Goal: Task Accomplishment & Management: Use online tool/utility

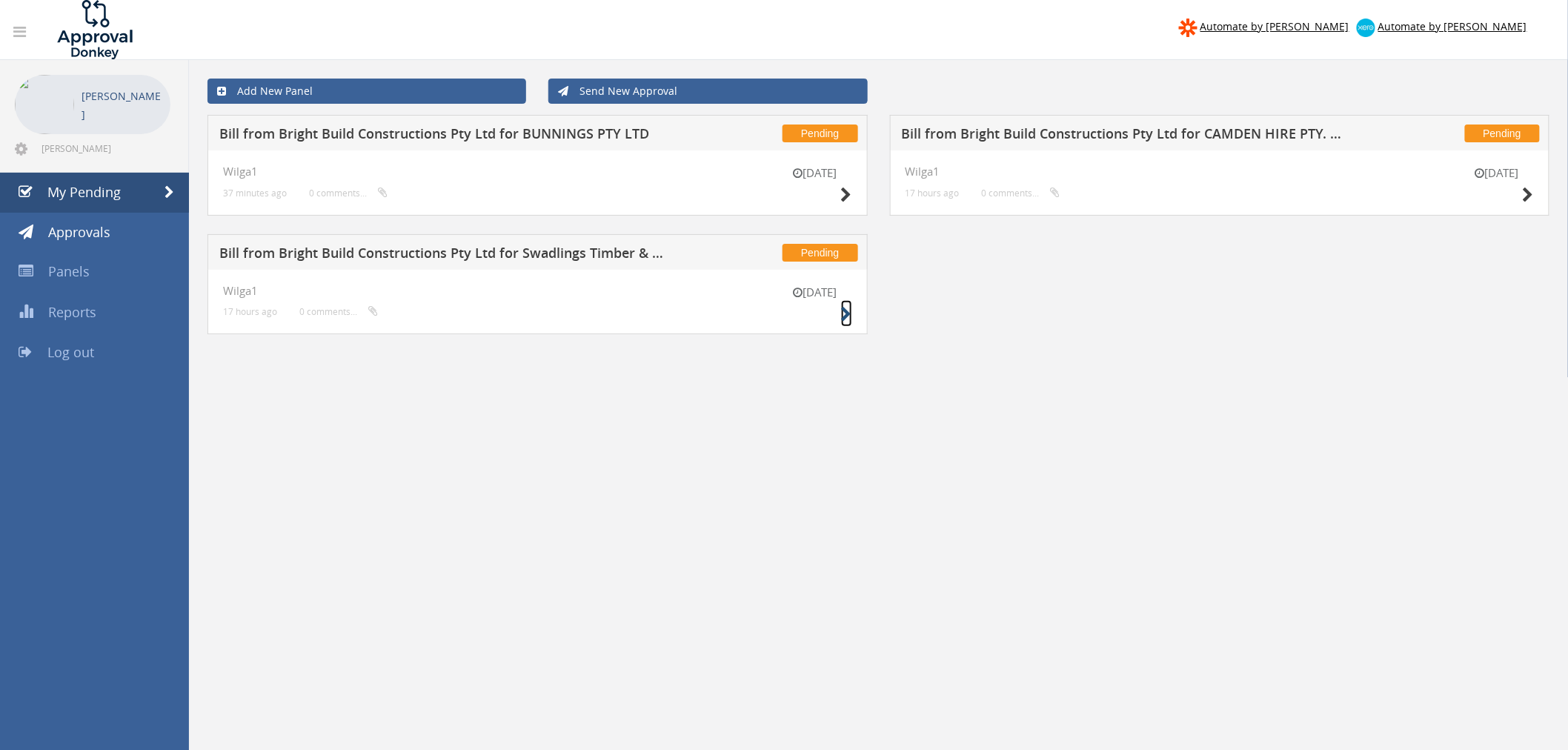
click at [845, 313] on icon at bounding box center [847, 314] width 11 height 16
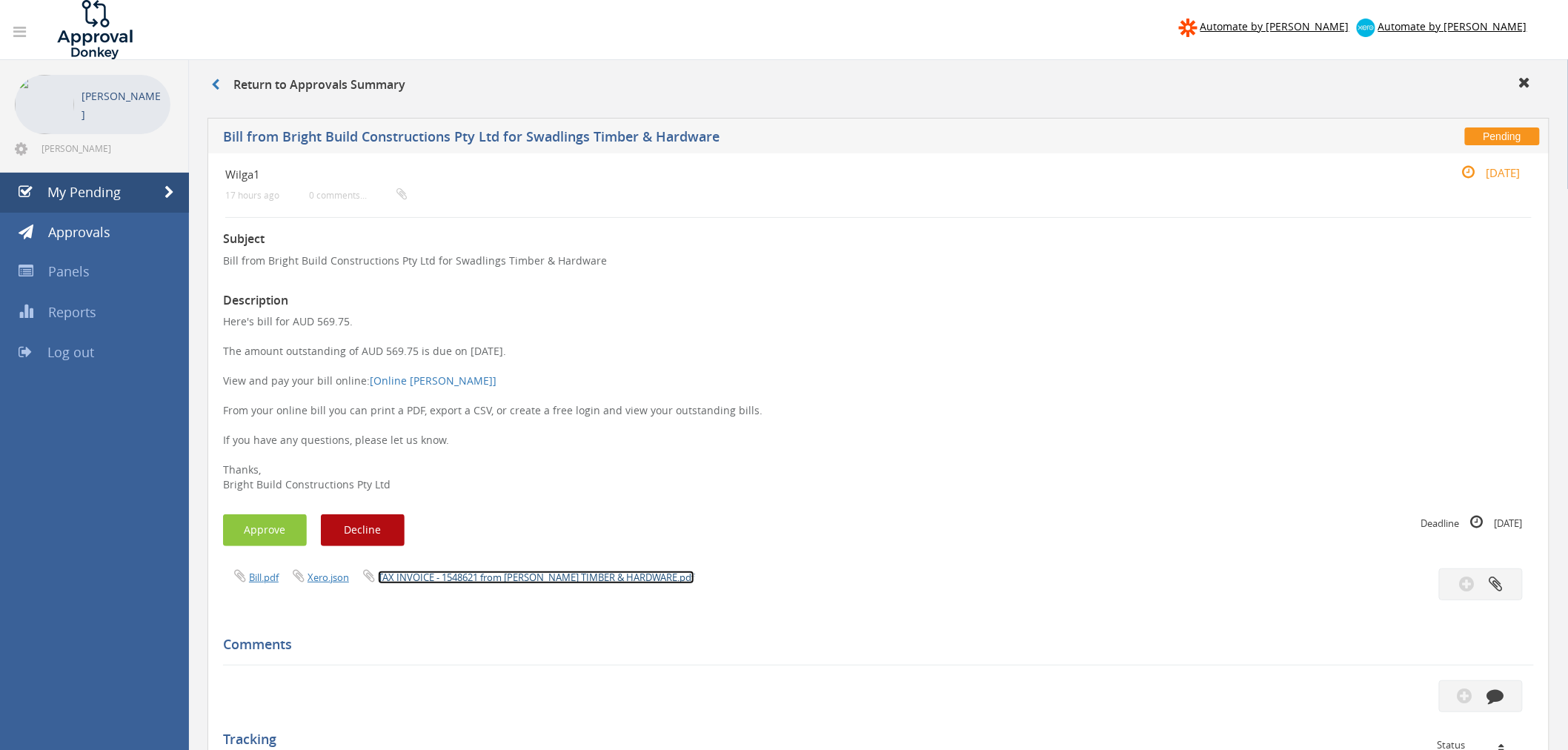
click at [507, 575] on link "TAX INVOICE - 1548621 from [PERSON_NAME] TIMBER & HARDWARE.pdf" at bounding box center [536, 577] width 317 height 13
click at [260, 530] on button "Approve" at bounding box center [265, 530] width 84 height 31
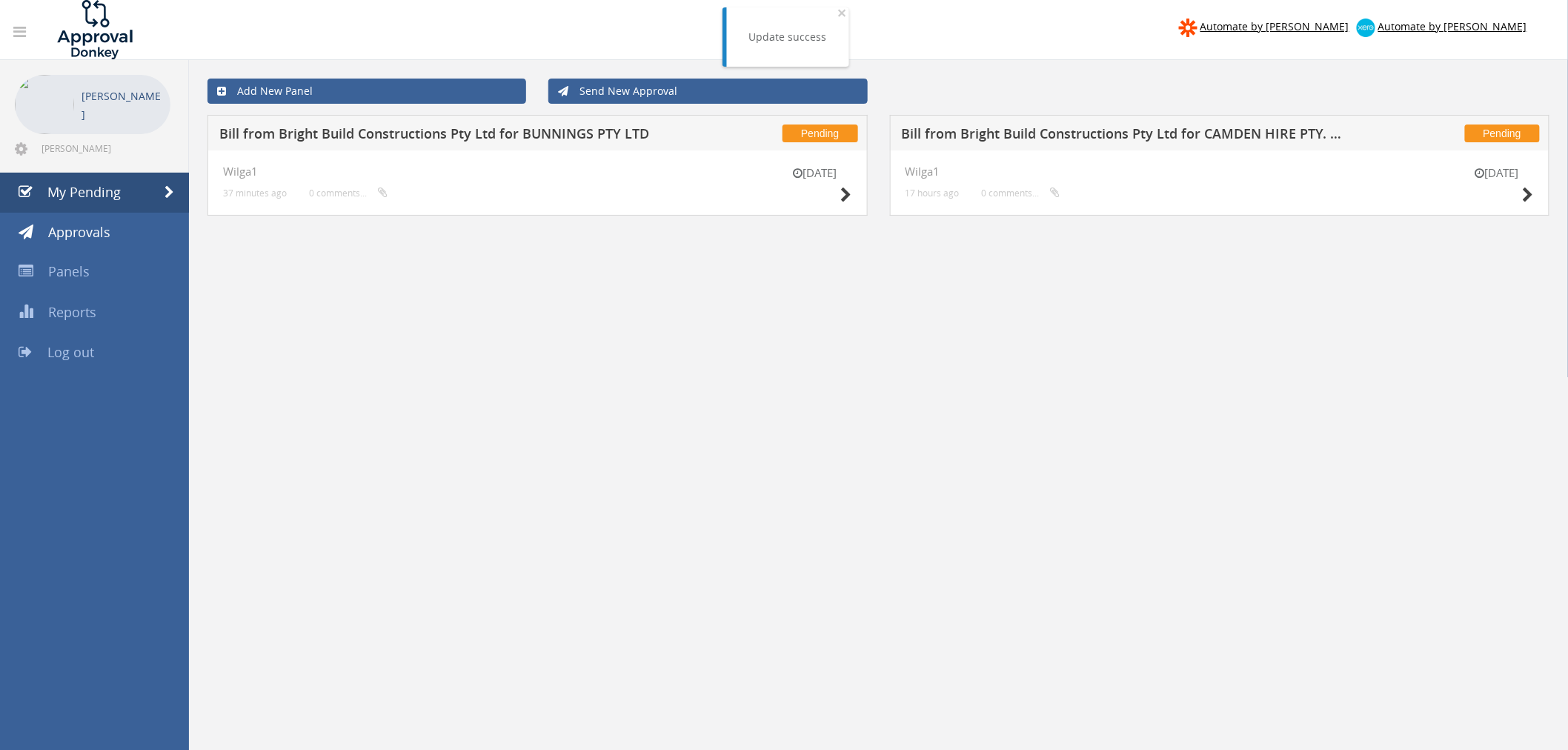
click at [1541, 194] on div "[DATE] Wilga1 17 hours ago 0 comments..." at bounding box center [1221, 182] width 660 height 65
click at [1526, 196] on icon at bounding box center [1528, 195] width 11 height 16
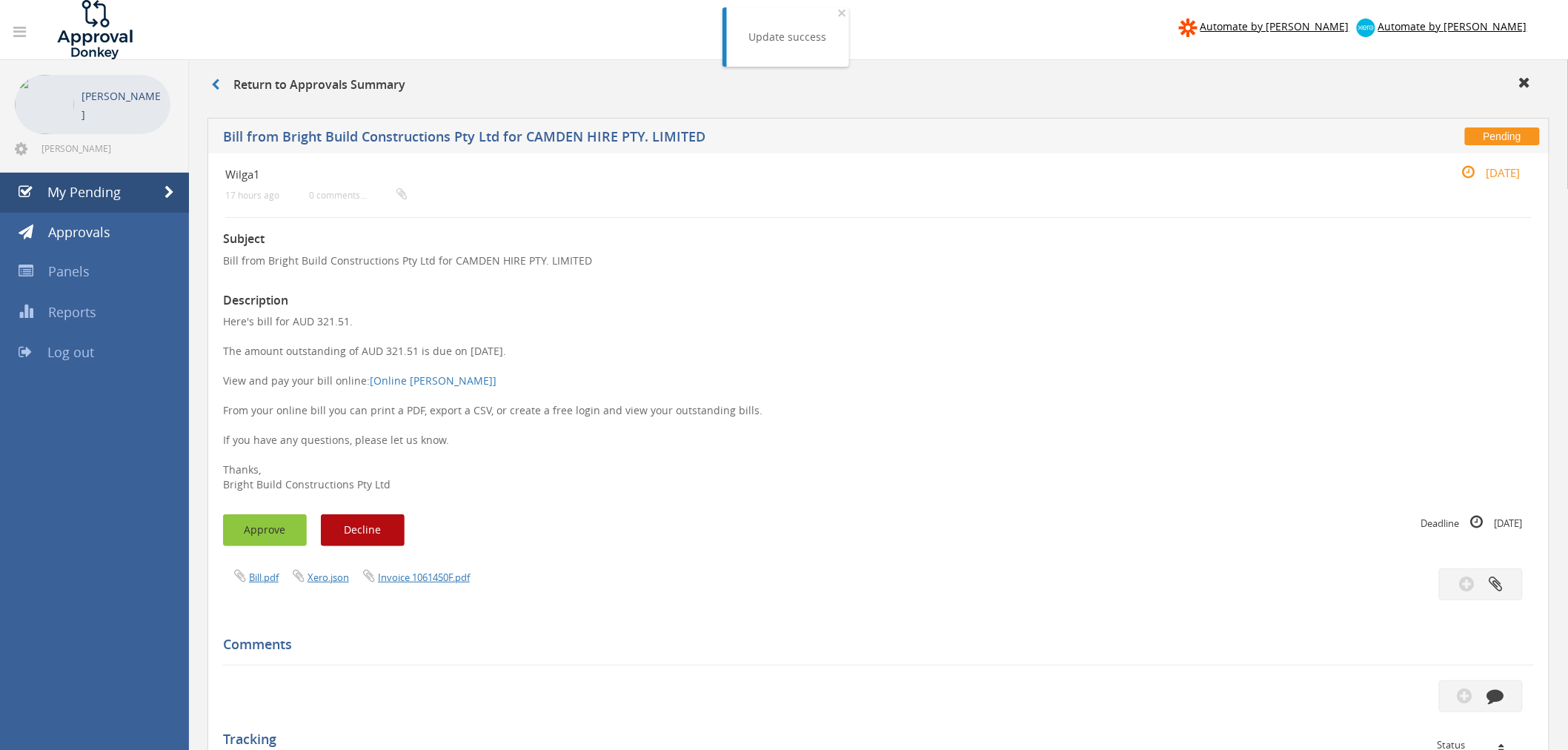
click at [269, 534] on button "Approve" at bounding box center [265, 530] width 84 height 31
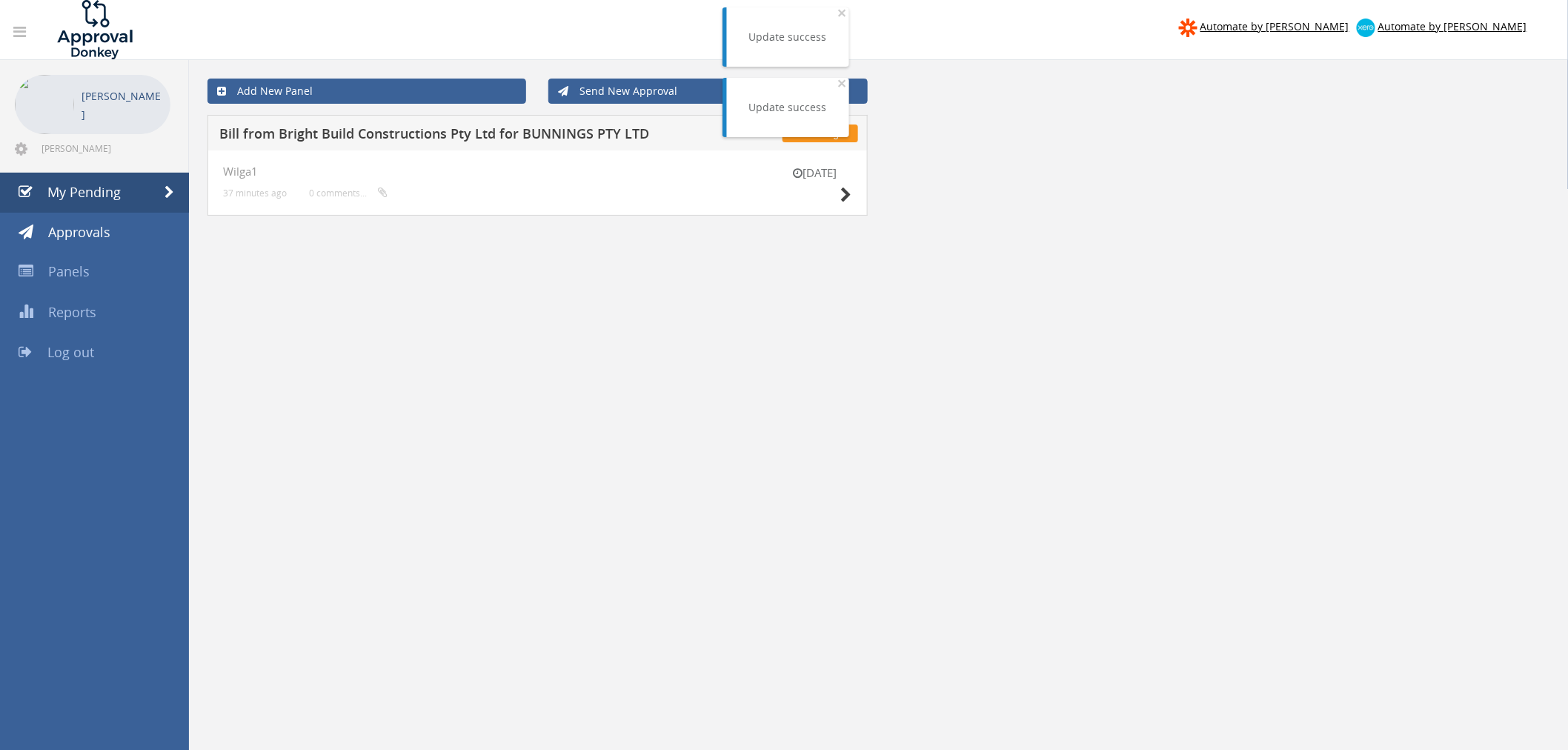
click at [840, 196] on div "[DATE]" at bounding box center [815, 186] width 74 height 42
click at [846, 200] on icon at bounding box center [847, 195] width 11 height 16
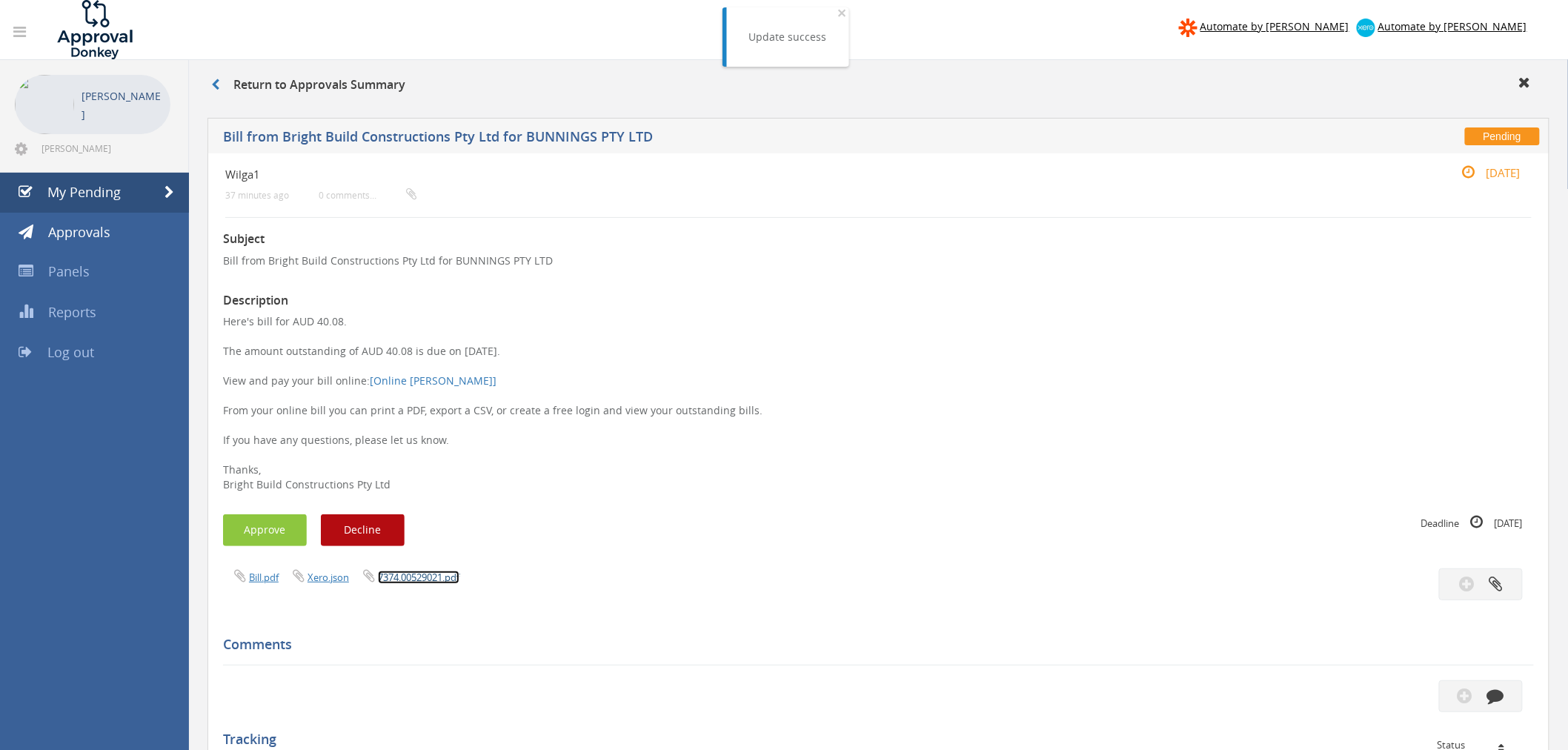
click at [417, 580] on link "7374.00529021.pdf" at bounding box center [419, 577] width 81 height 13
click at [275, 532] on button "Approve" at bounding box center [265, 530] width 84 height 31
